Goal: Task Accomplishment & Management: Manage account settings

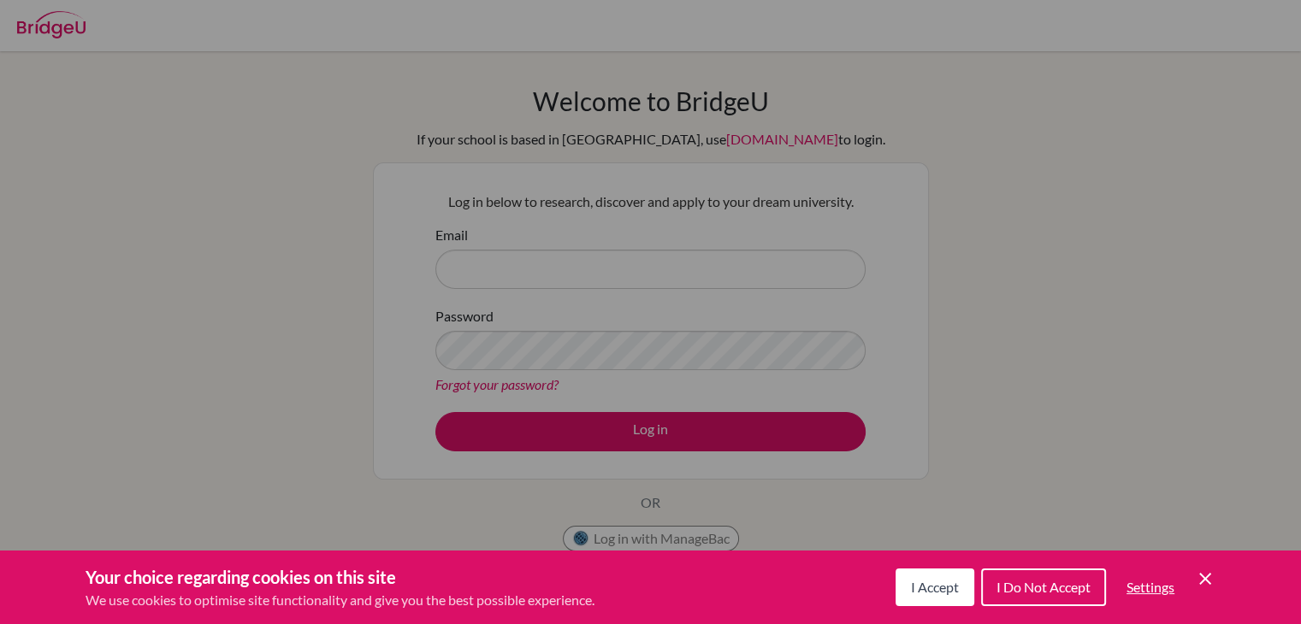
click at [1210, 581] on icon "Cookie Control Close Icon" at bounding box center [1205, 579] width 21 height 21
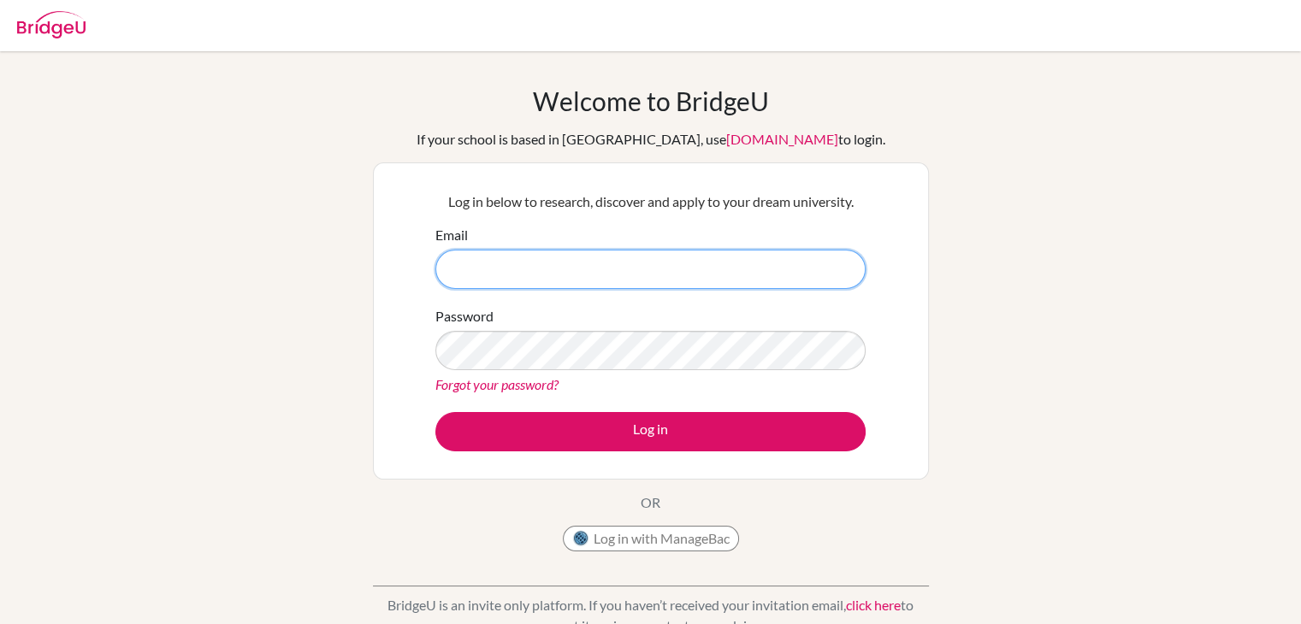
click at [733, 268] on input "Email" at bounding box center [650, 269] width 430 height 39
type input "s"
type input "[EMAIL_ADDRESS][PERSON_NAME][DOMAIN_NAME]"
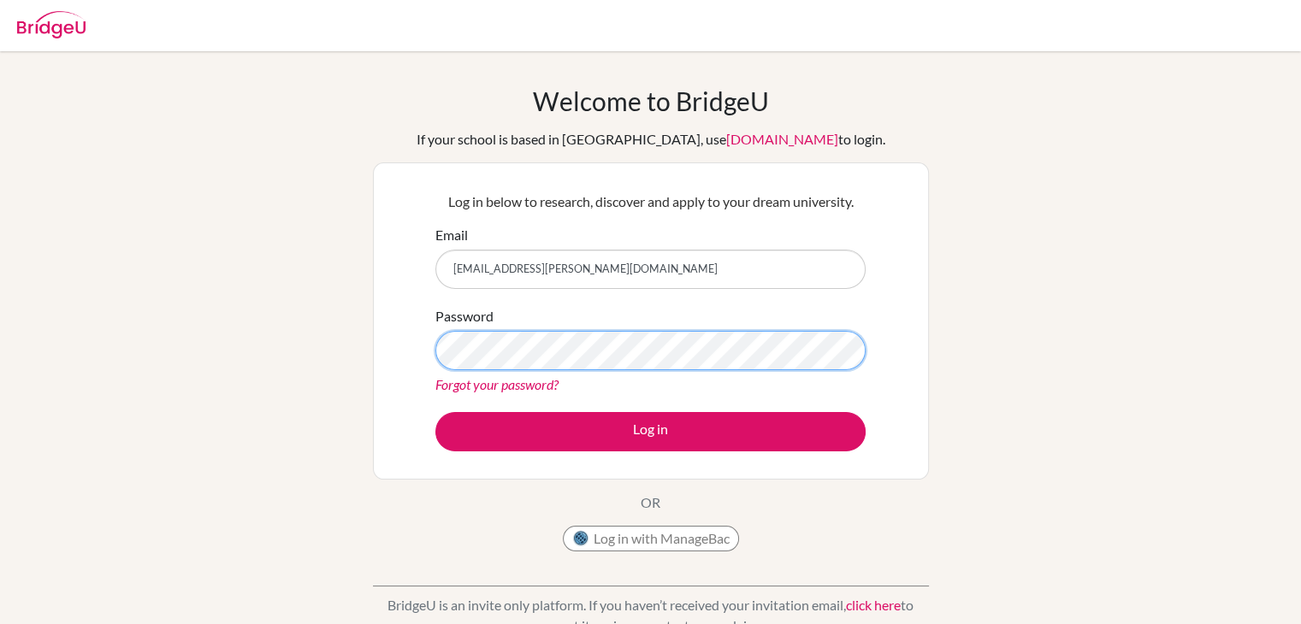
click at [435, 412] on button "Log in" at bounding box center [650, 431] width 430 height 39
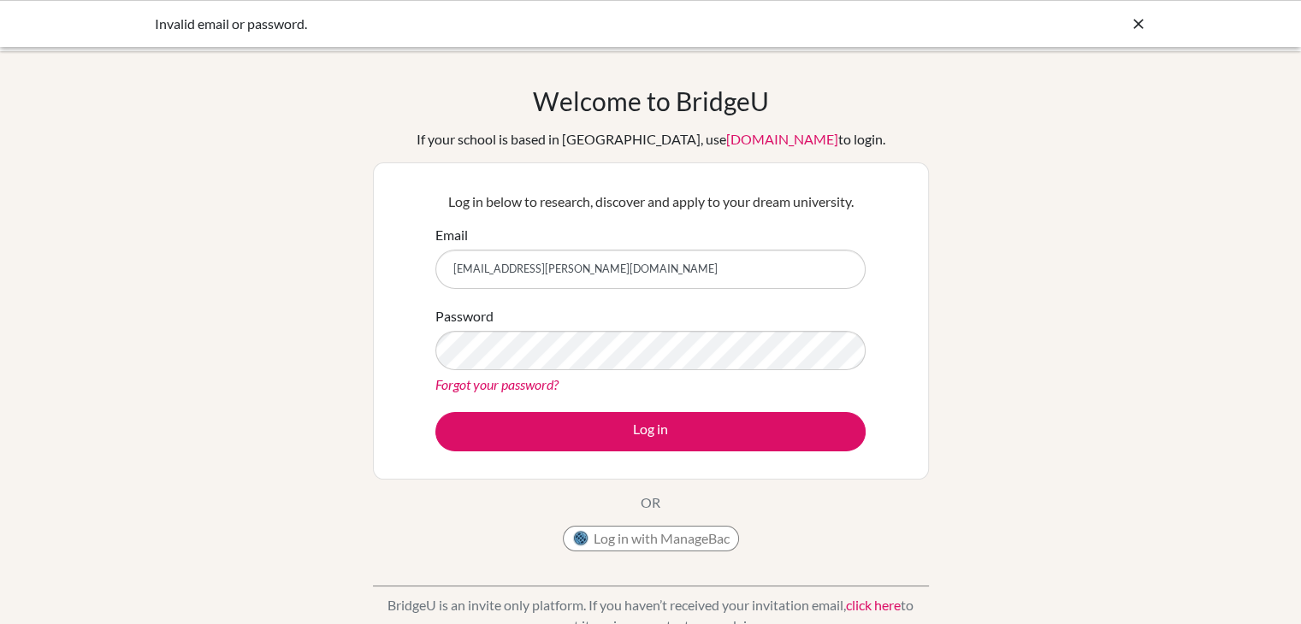
drag, startPoint x: 624, startPoint y: 278, endPoint x: 383, endPoint y: 280, distance: 240.4
click at [383, 280] on div "Log in below to research, discover and apply to your dream university. Email [E…" at bounding box center [651, 321] width 556 height 317
type input "[EMAIL_ADDRESS][DOMAIN_NAME]"
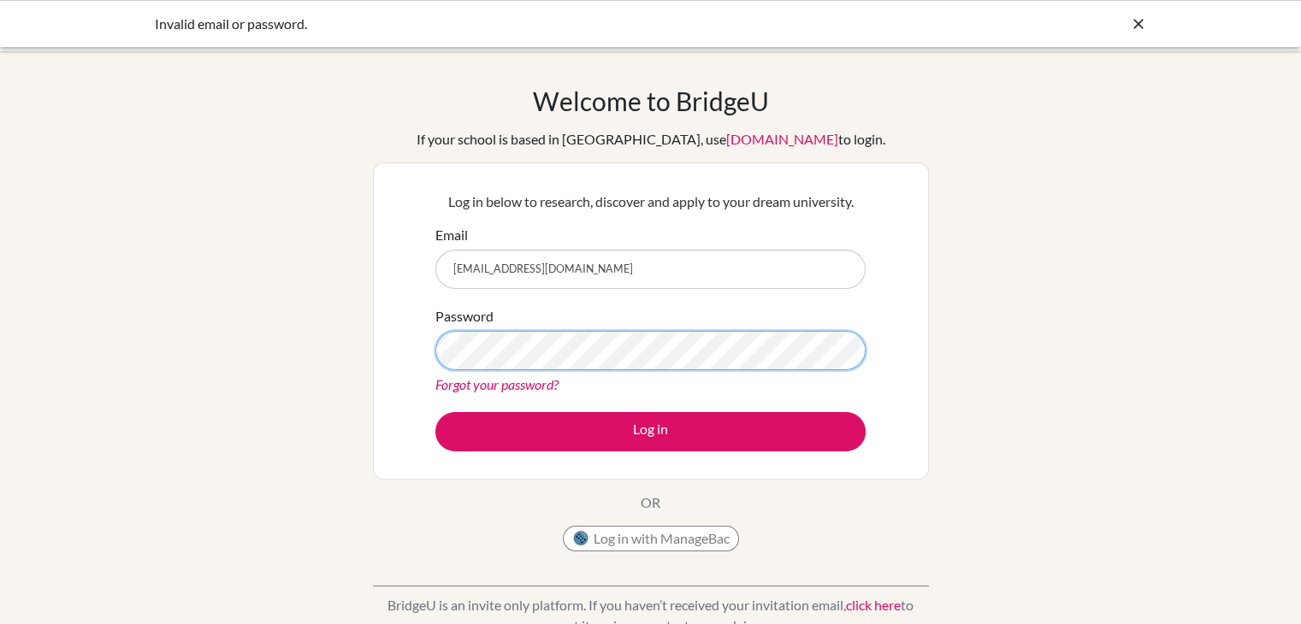
click at [435, 412] on button "Log in" at bounding box center [650, 431] width 430 height 39
drag, startPoint x: 390, startPoint y: 274, endPoint x: 234, endPoint y: 272, distance: 155.7
click at [234, 272] on div "Welcome to [GEOGRAPHIC_DATA] If your school is based in [GEOGRAPHIC_DATA], use …" at bounding box center [650, 365] width 1301 height 559
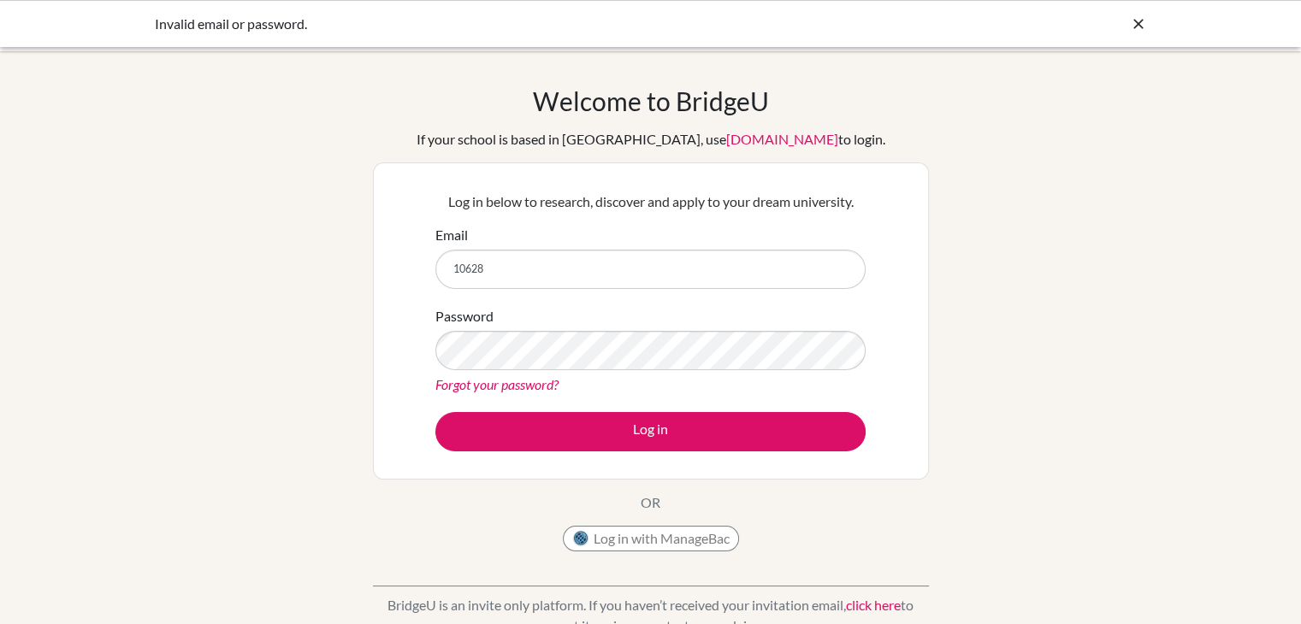
type input "[EMAIL_ADDRESS][PERSON_NAME][DOMAIN_NAME]"
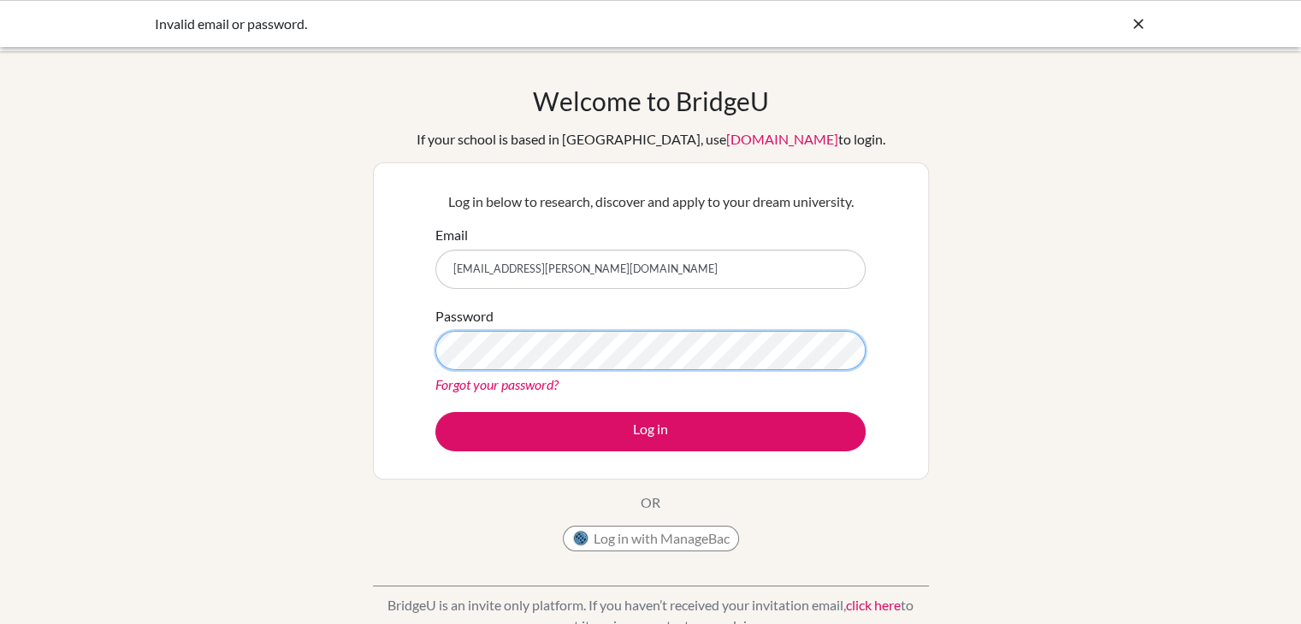
click at [435, 412] on button "Log in" at bounding box center [650, 431] width 430 height 39
